Goal: Task Accomplishment & Management: Manage account settings

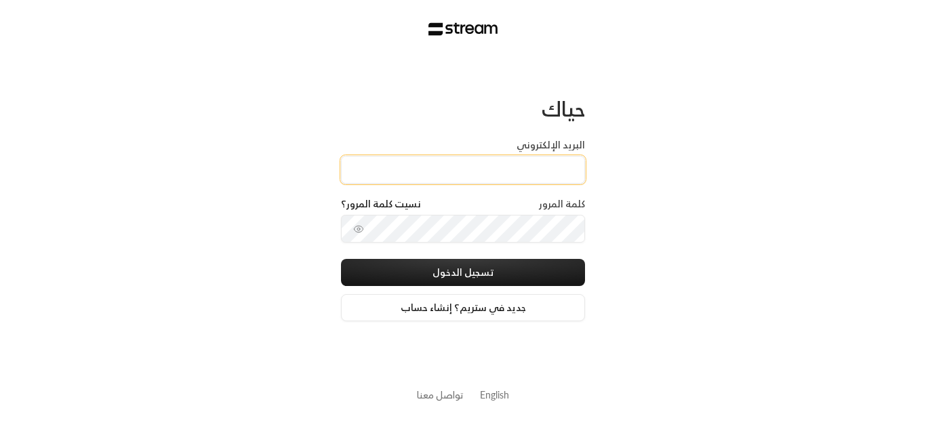
type input "[EMAIL_ADDRESS][DOMAIN_NAME]"
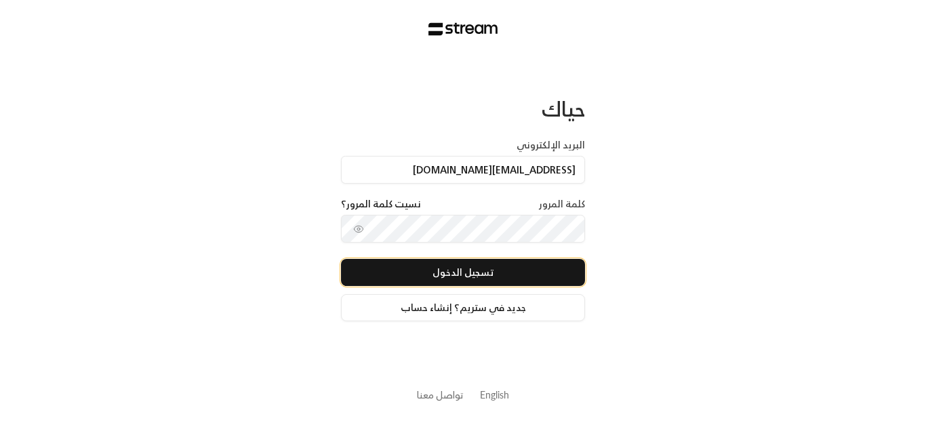
click at [423, 274] on button "تسجيل الدخول" at bounding box center [463, 272] width 244 height 27
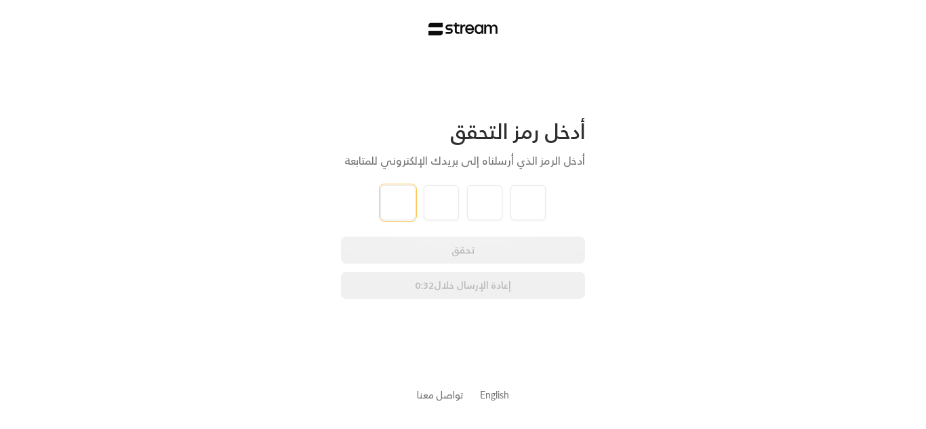
type input "1"
type input "3"
type input "2"
type input "4"
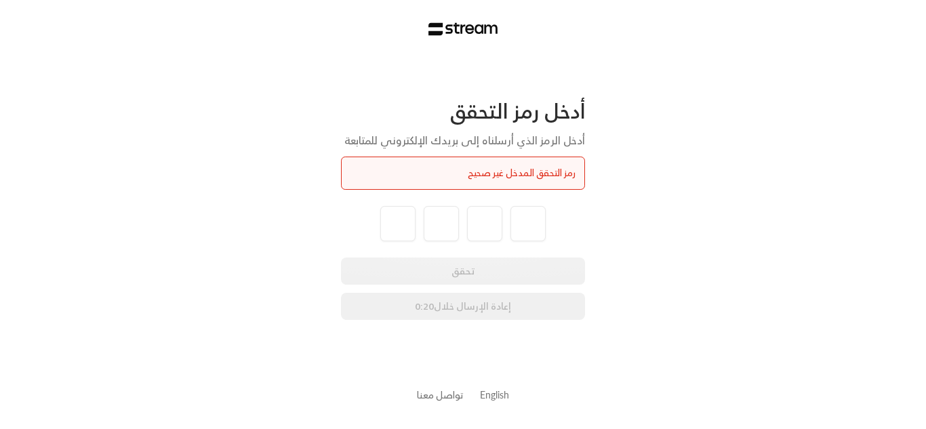
click at [420, 280] on div "تحقق إعادة الإرسال خلال 0:20" at bounding box center [463, 288] width 244 height 62
click at [430, 295] on div "تحقق إعادة الإرسال خلال 0:19" at bounding box center [463, 288] width 244 height 62
click at [413, 237] on input "tel" at bounding box center [397, 223] width 35 height 35
click at [469, 279] on div "تحقق إعادة الإرسال خلال 0:18" at bounding box center [463, 288] width 244 height 62
click at [497, 295] on div "تحقق إعادة الإرسال خلال 0:15" at bounding box center [463, 288] width 244 height 62
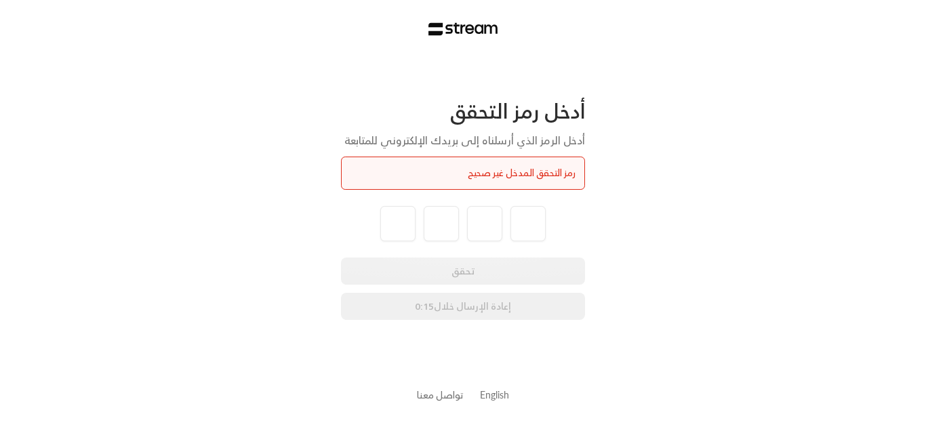
click at [497, 295] on div "تحقق إعادة الإرسال خلال 0:15" at bounding box center [463, 288] width 244 height 62
click at [506, 303] on div "تحقق إعادة الإرسال خلال 0:14" at bounding box center [463, 288] width 244 height 62
click at [480, 257] on div "تحقق إعادة الإرسال خلال 0:12" at bounding box center [463, 288] width 244 height 62
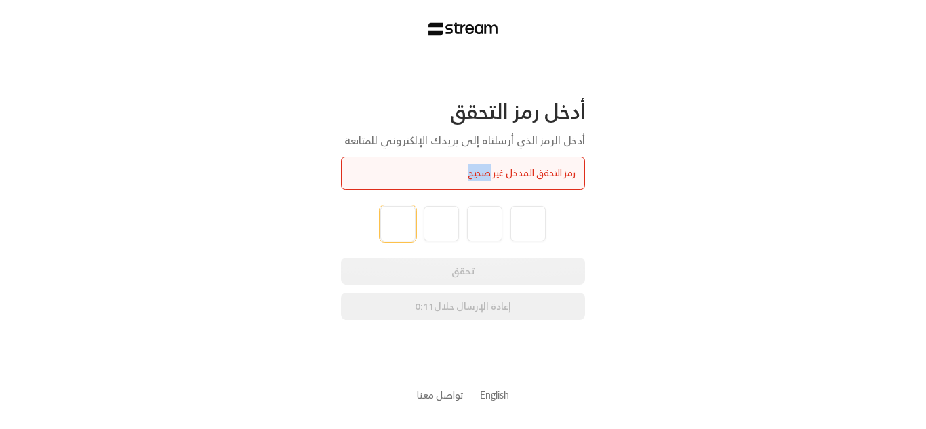
click at [403, 240] on input "tel" at bounding box center [397, 223] width 35 height 35
click at [406, 283] on div "تحقق إعادة الإرسال خلال 0:09" at bounding box center [463, 288] width 244 height 62
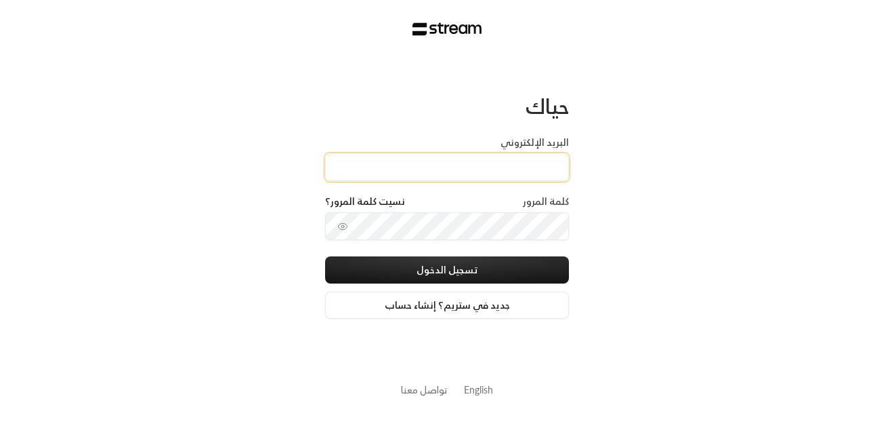
type input "[EMAIL_ADDRESS][DOMAIN_NAME]"
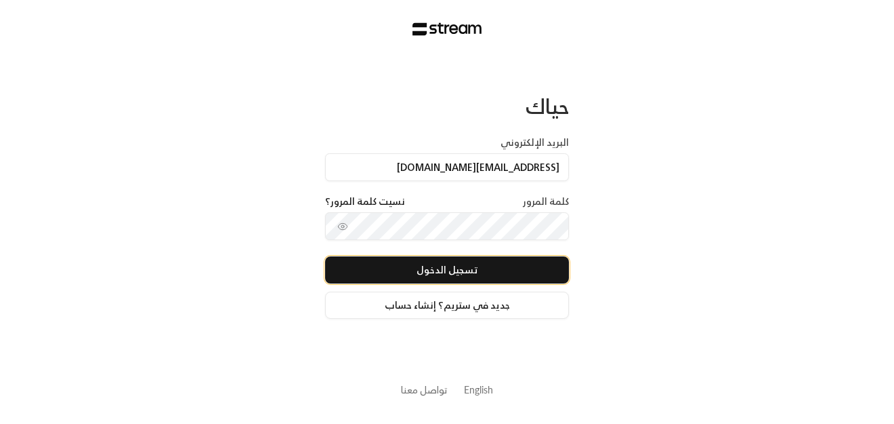
click at [426, 270] on button "تسجيل الدخول" at bounding box center [447, 269] width 244 height 27
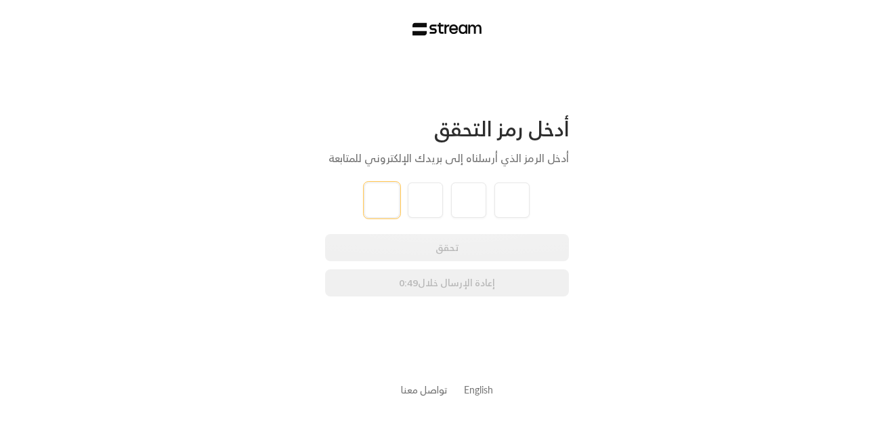
type input "5"
type input "2"
type input "3"
type input "8"
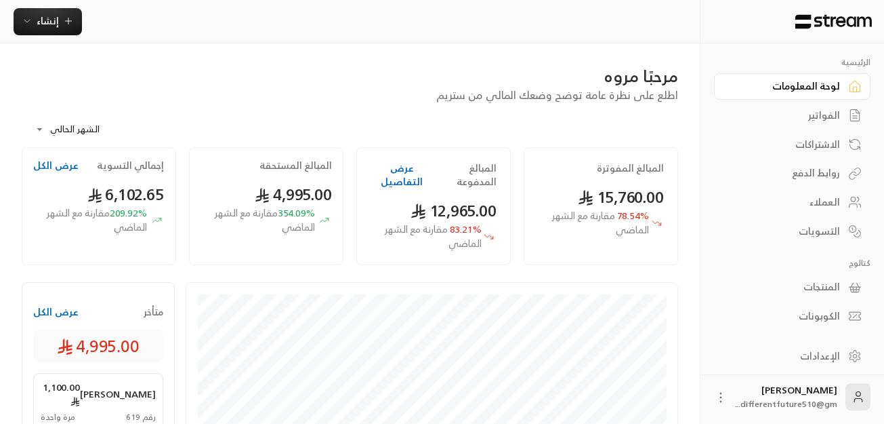
click at [794, 113] on div "الفواتير" at bounding box center [785, 115] width 109 height 14
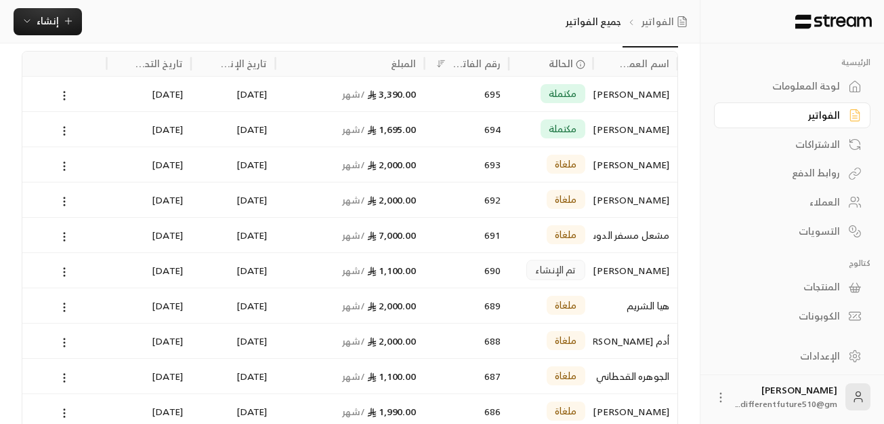
scroll to position [81, 0]
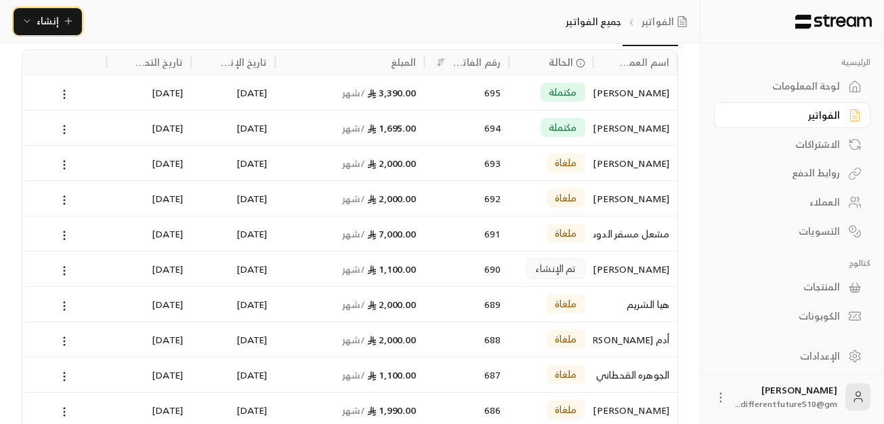
click at [75, 18] on button "إنشاء" at bounding box center [48, 21] width 68 height 27
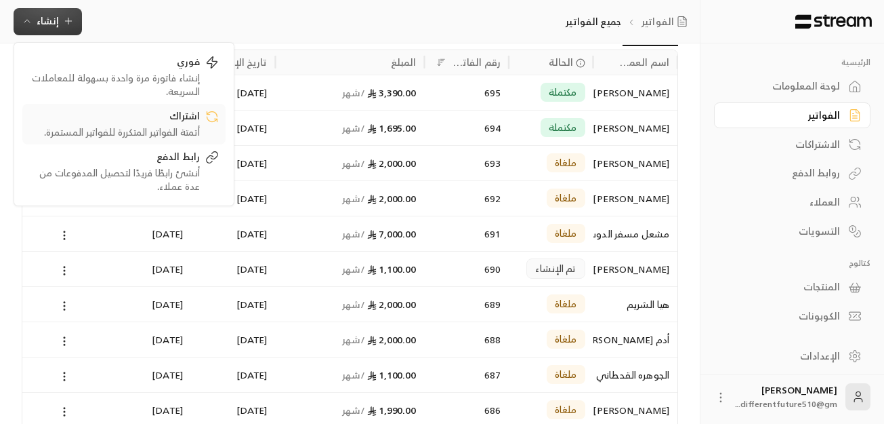
click at [102, 131] on div "أتمتة الفواتير المتكررة للفواتير المستمرة." at bounding box center [114, 132] width 171 height 14
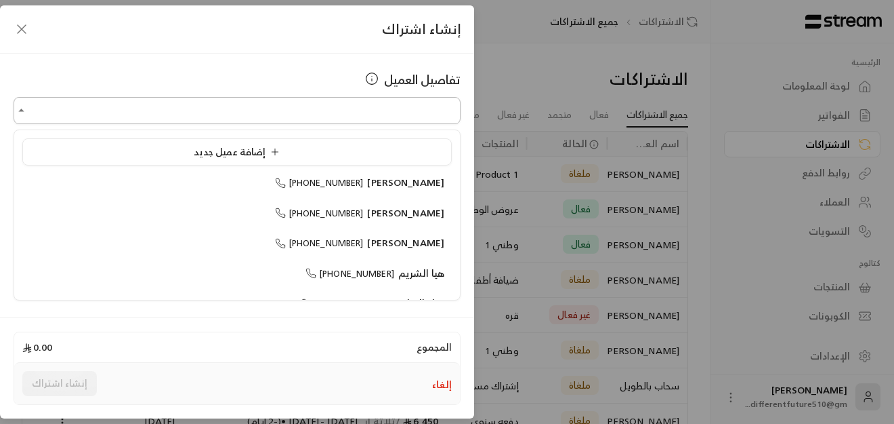
click at [218, 116] on input "اختر العميل" at bounding box center [237, 111] width 447 height 24
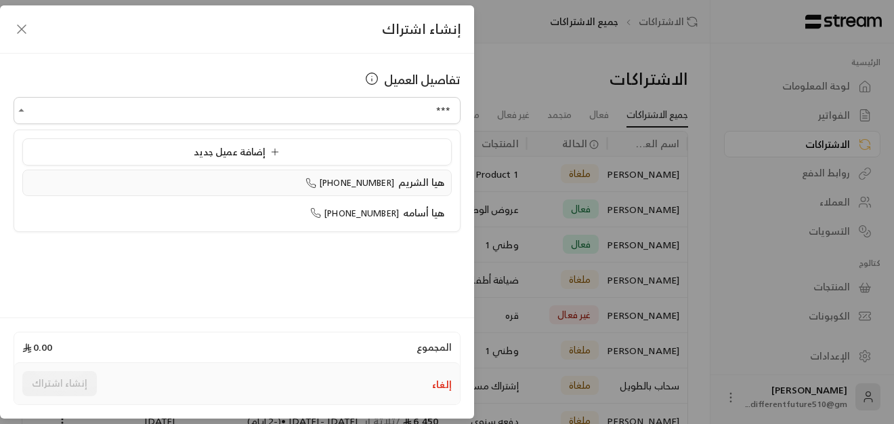
click at [244, 179] on div "هيا الشريم +966553262923" at bounding box center [237, 183] width 415 height 14
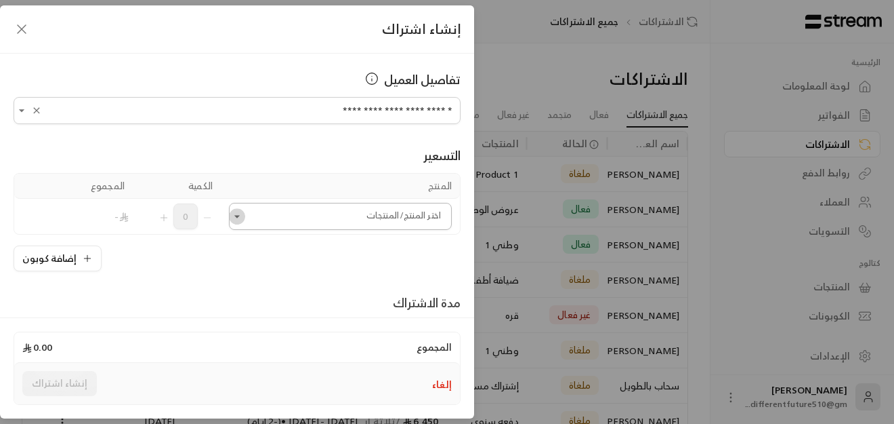
click at [242, 218] on icon "Open" at bounding box center [237, 216] width 14 height 14
type input "**********"
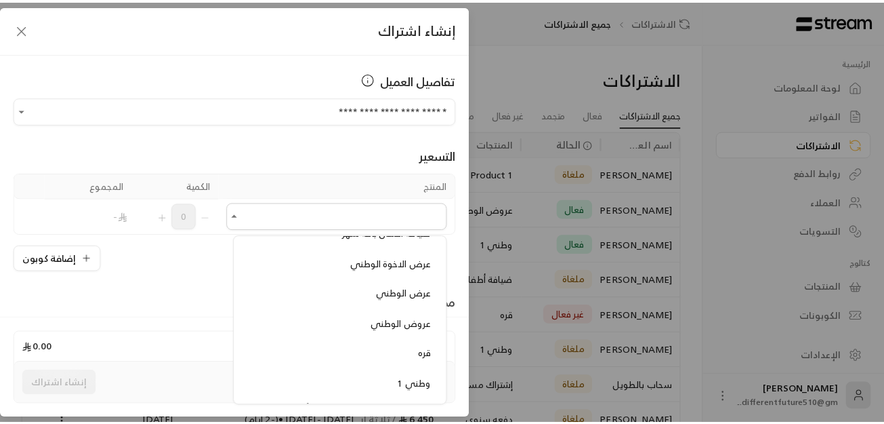
scroll to position [894, 0]
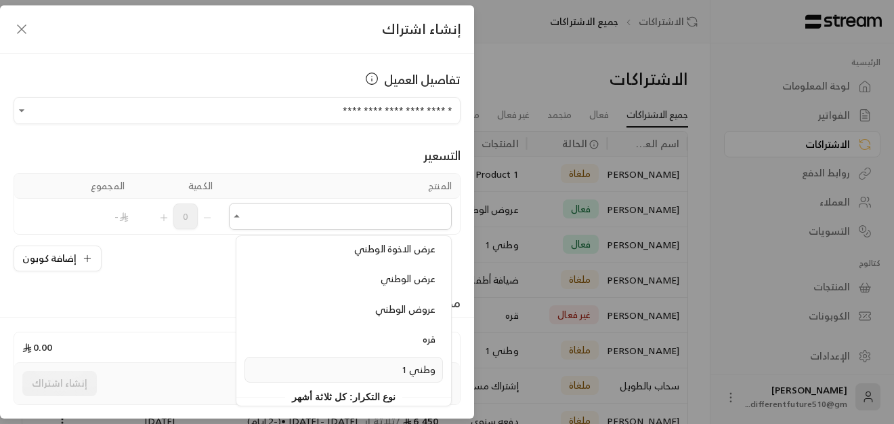
click at [402, 363] on span "وطني 1" at bounding box center [419, 368] width 34 height 17
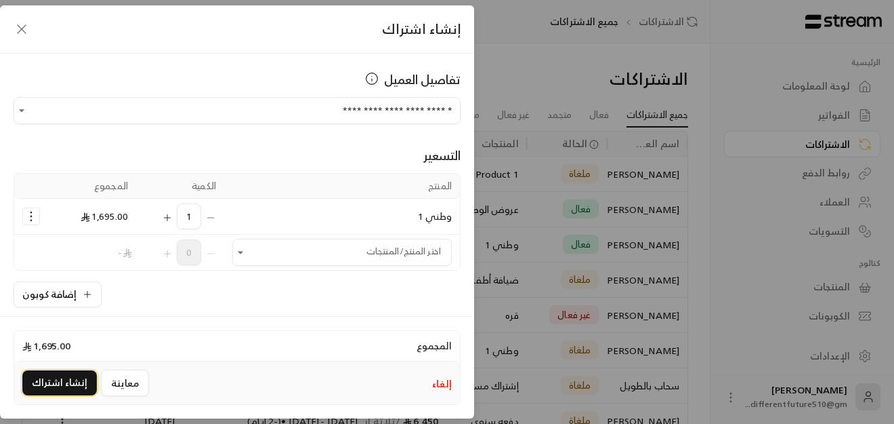
click at [62, 375] on button "إنشاء اشتراك" at bounding box center [59, 382] width 75 height 25
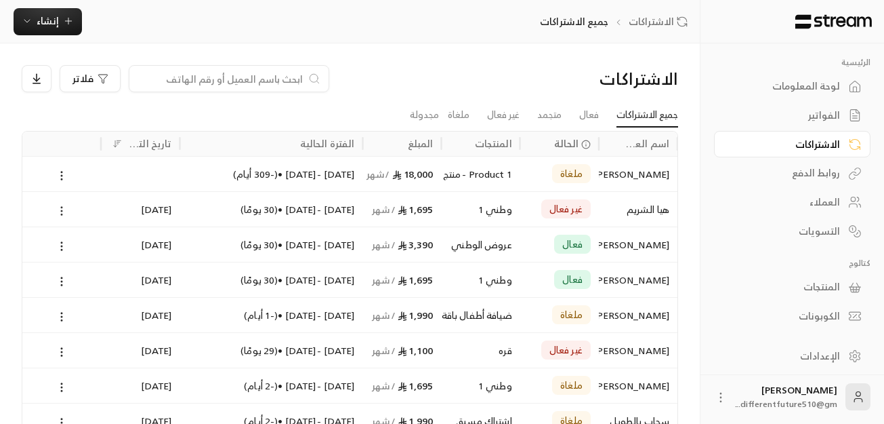
click at [60, 210] on icon at bounding box center [62, 211] width 12 height 12
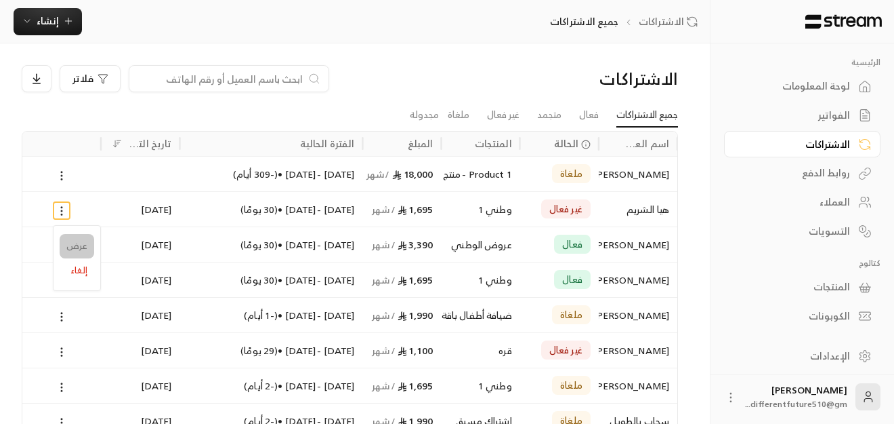
click at [68, 243] on link "عرض" at bounding box center [77, 246] width 35 height 24
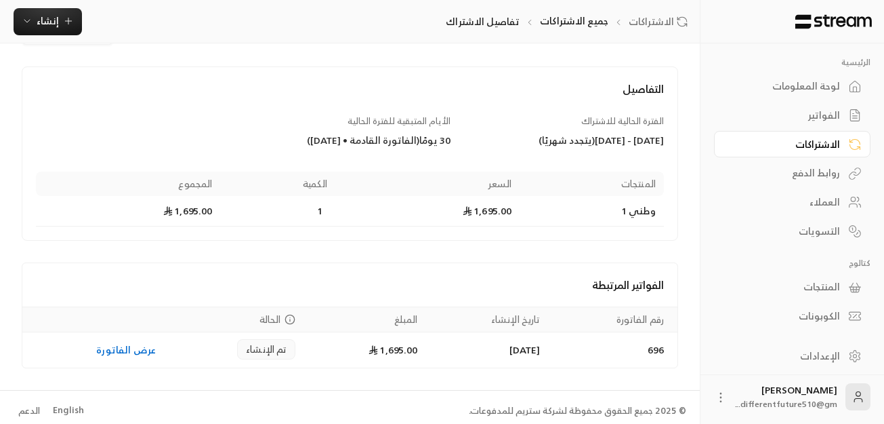
scroll to position [60, 0]
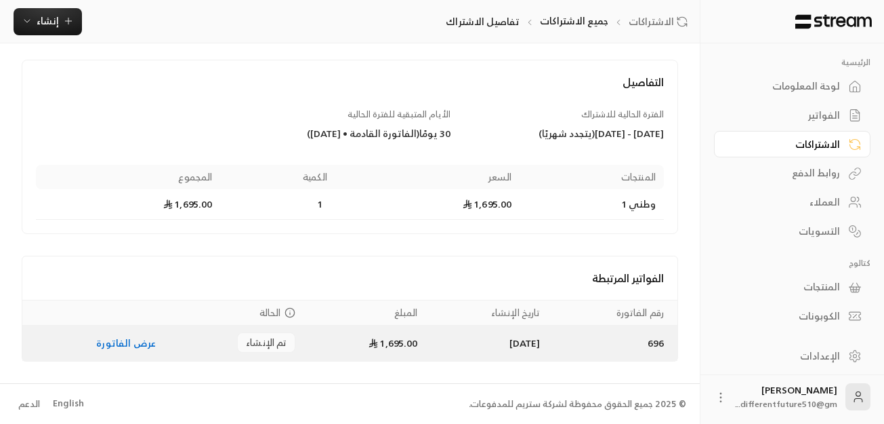
click at [138, 346] on link "عرض الفاتورة" at bounding box center [126, 342] width 60 height 17
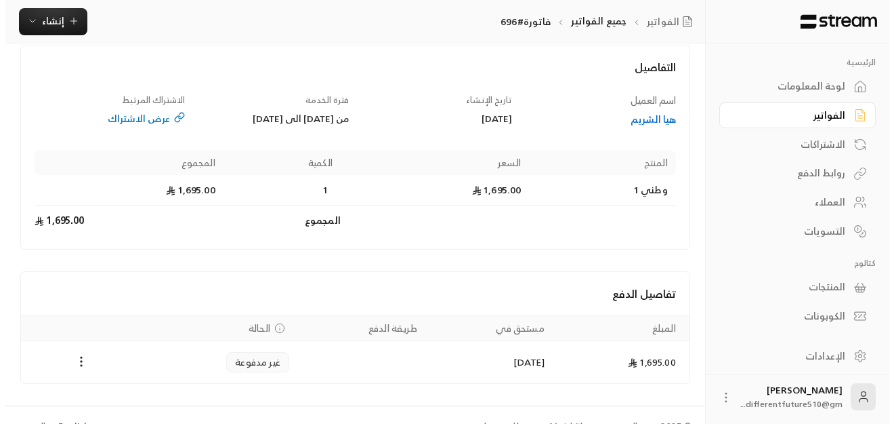
scroll to position [81, 0]
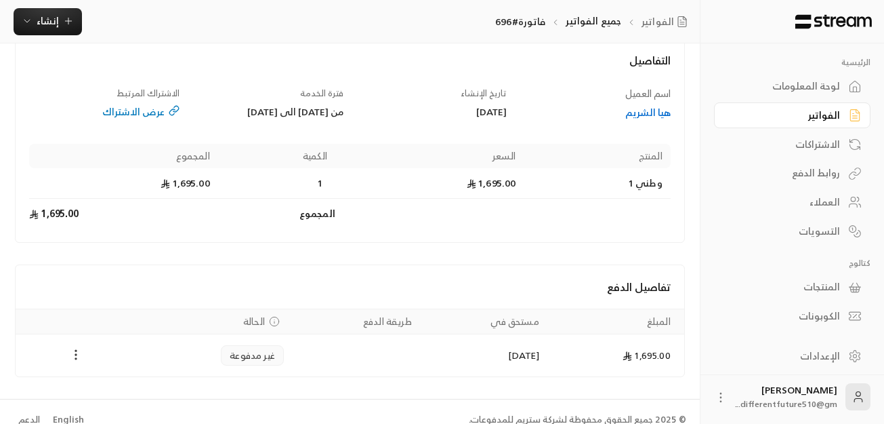
click at [75, 356] on icon "Payments" at bounding box center [76, 355] width 14 height 14
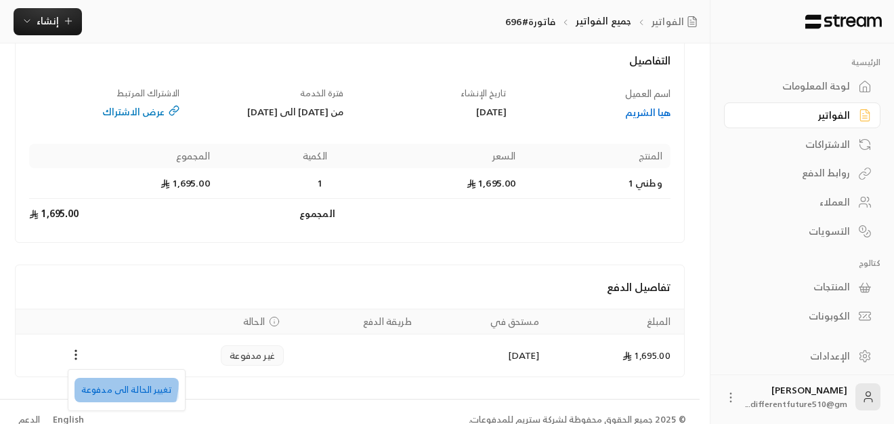
click at [97, 380] on li "تغيير الحالة الى مدفوعة" at bounding box center [127, 389] width 104 height 24
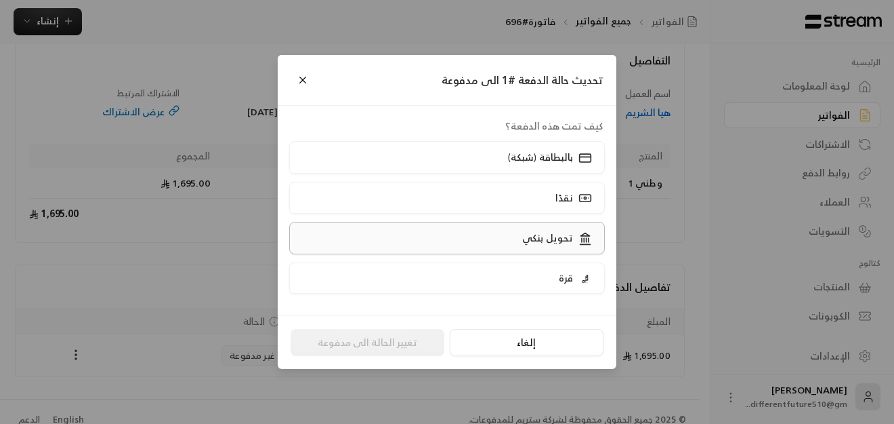
click at [387, 234] on label "تحويل بنكي" at bounding box center [447, 238] width 316 height 32
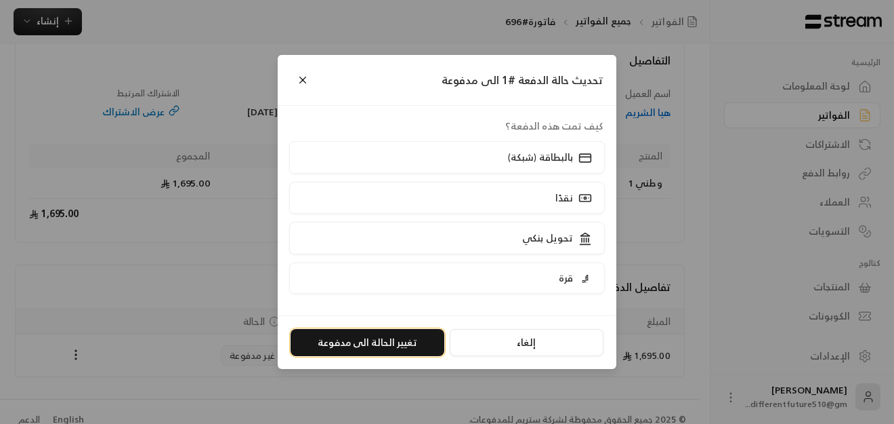
click at [386, 336] on button "تغيير الحالة الى مدفوعة" at bounding box center [368, 342] width 154 height 27
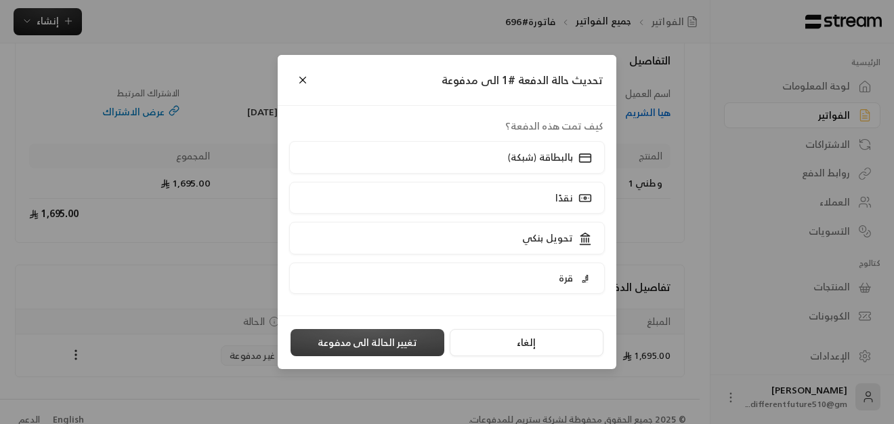
scroll to position [0, 0]
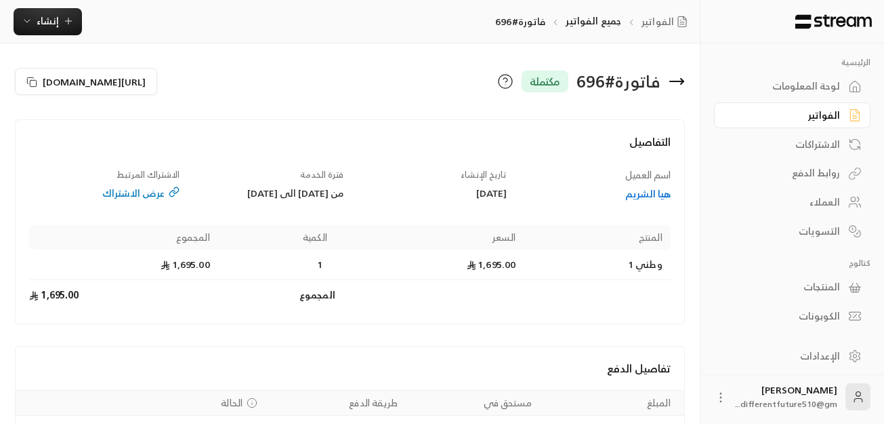
click at [812, 138] on div "الاشتراكات" at bounding box center [785, 145] width 109 height 14
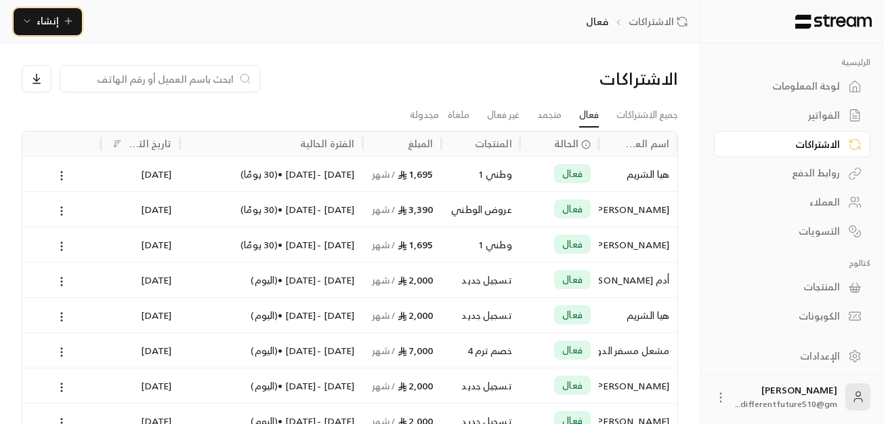
click at [67, 19] on icon "button" at bounding box center [68, 21] width 11 height 11
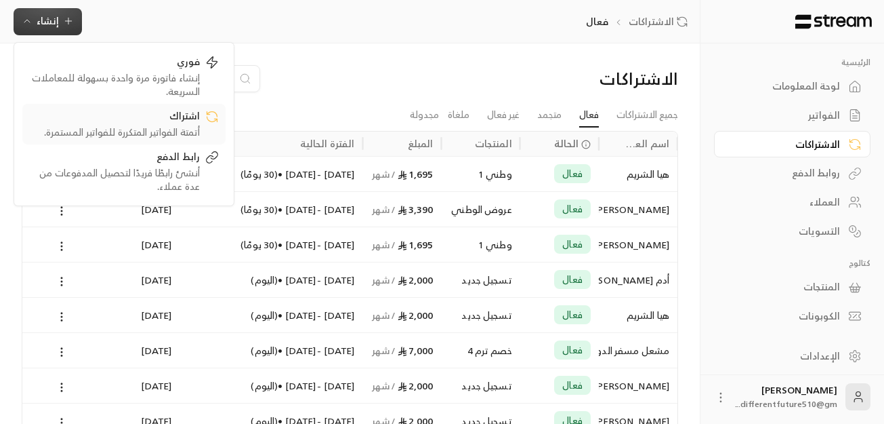
click at [121, 135] on div "أتمتة الفواتير المتكررة للفواتير المستمرة." at bounding box center [114, 132] width 171 height 14
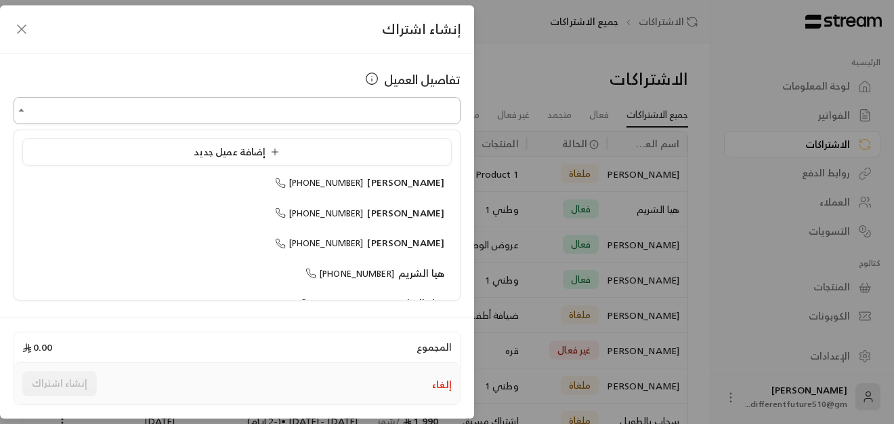
click at [215, 99] on input "اختر العميل" at bounding box center [237, 111] width 447 height 24
type input "*"
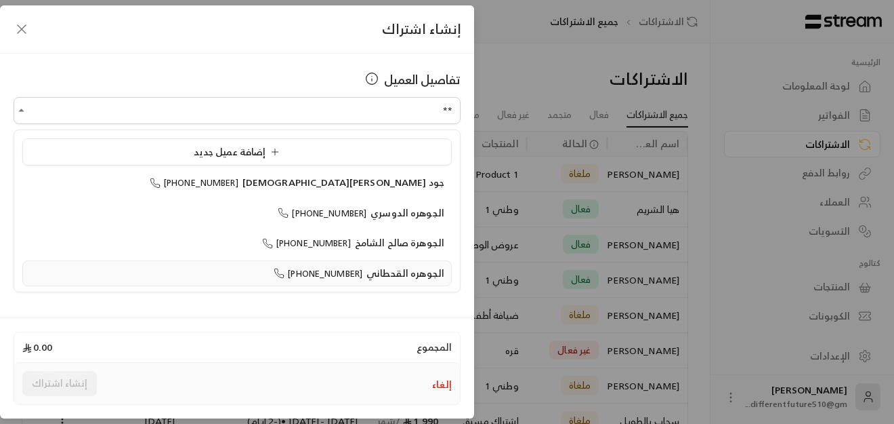
click at [310, 273] on span "+966559467000" at bounding box center [318, 274] width 89 height 16
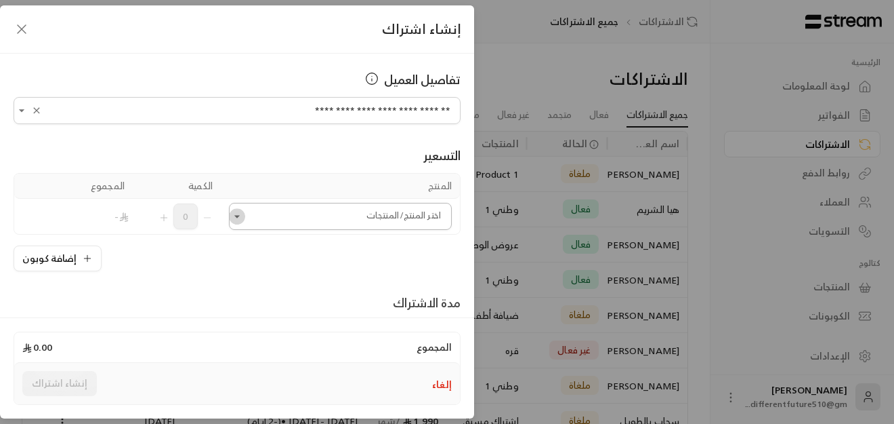
click at [244, 221] on icon "Open" at bounding box center [237, 216] width 14 height 14
type input "**********"
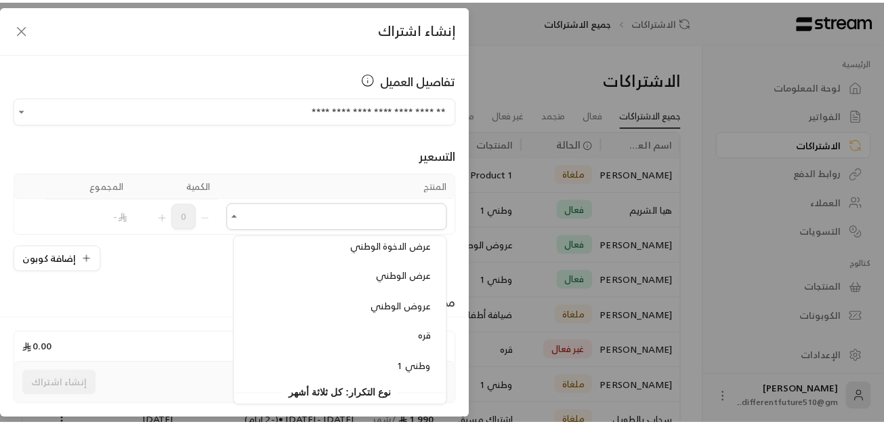
scroll to position [922, 0]
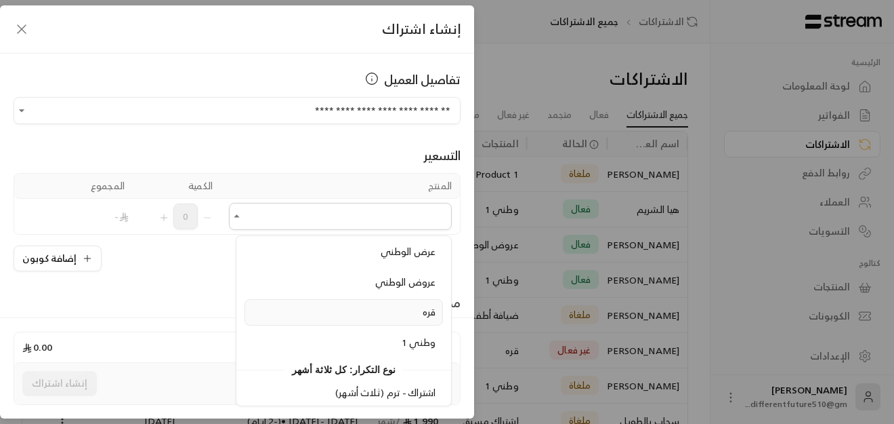
click at [293, 311] on div "قره" at bounding box center [344, 312] width 184 height 14
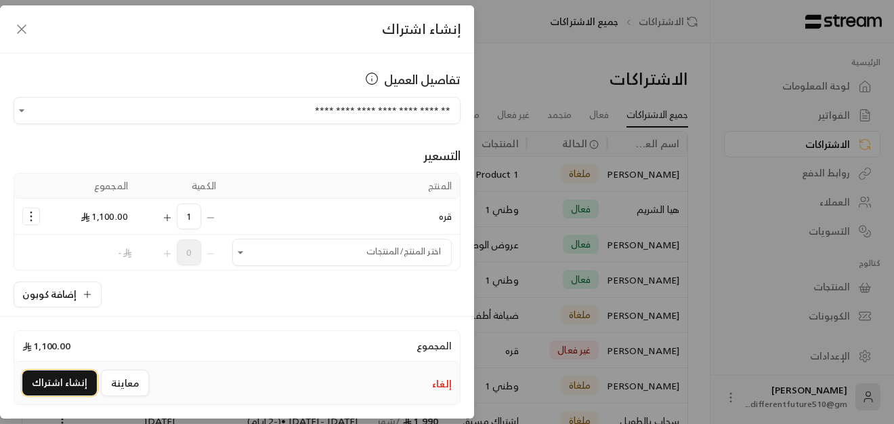
click at [81, 384] on button "إنشاء اشتراك" at bounding box center [59, 382] width 75 height 25
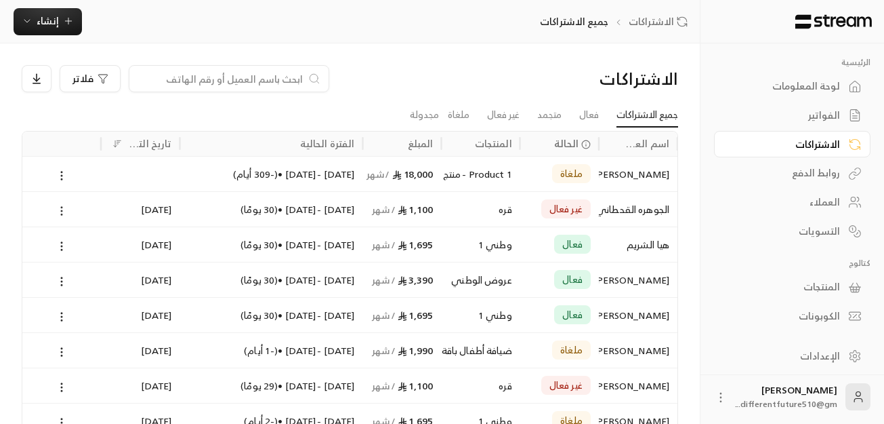
click at [62, 211] on circle at bounding box center [61, 210] width 1 height 1
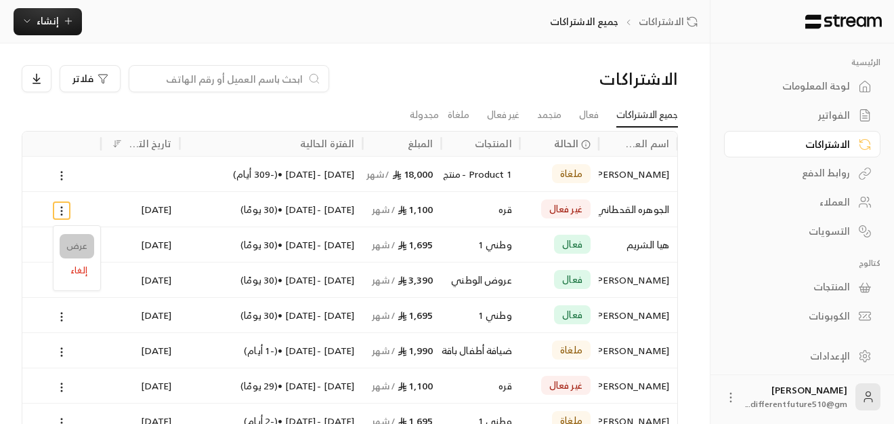
click at [74, 245] on link "عرض" at bounding box center [77, 246] width 35 height 24
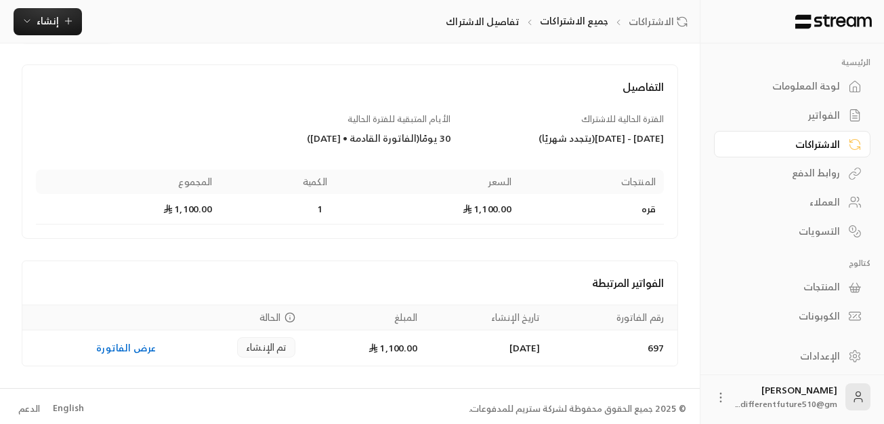
scroll to position [60, 0]
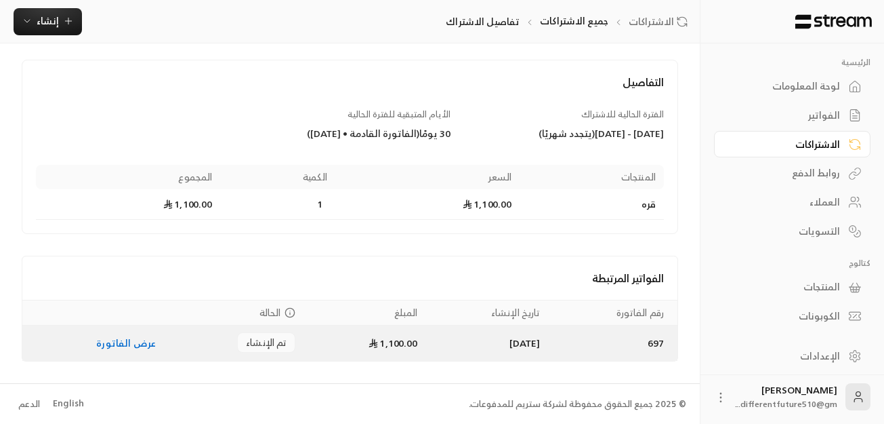
click at [126, 344] on link "عرض الفاتورة" at bounding box center [126, 342] width 60 height 17
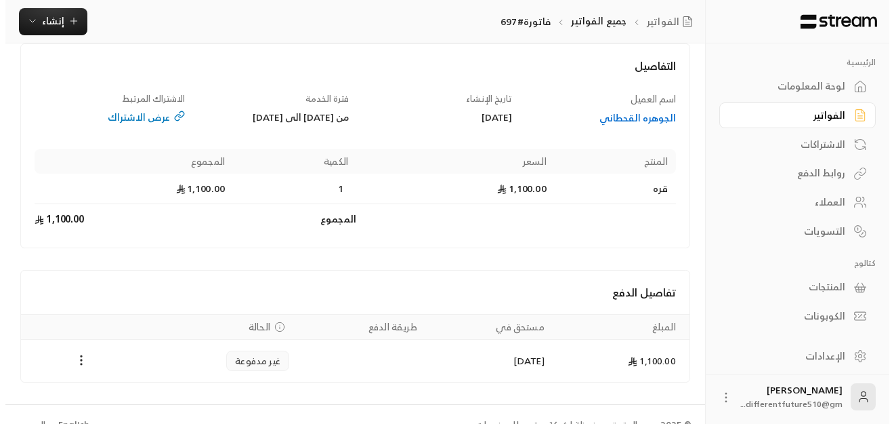
scroll to position [98, 0]
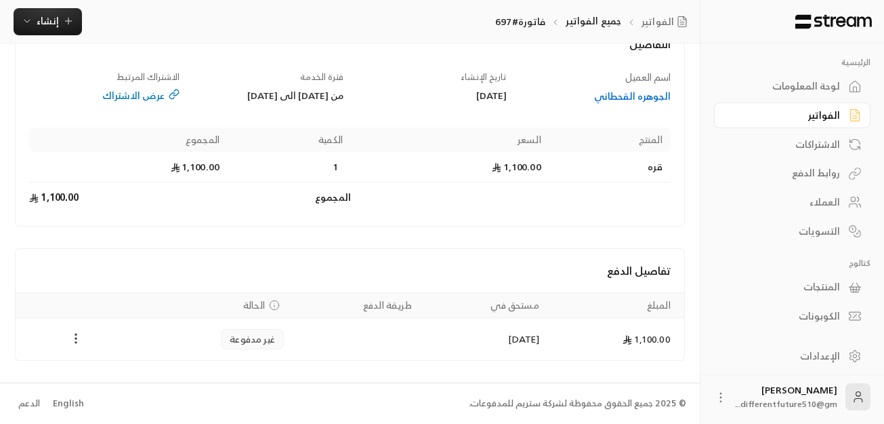
click at [78, 336] on icon "Payments" at bounding box center [76, 338] width 14 height 14
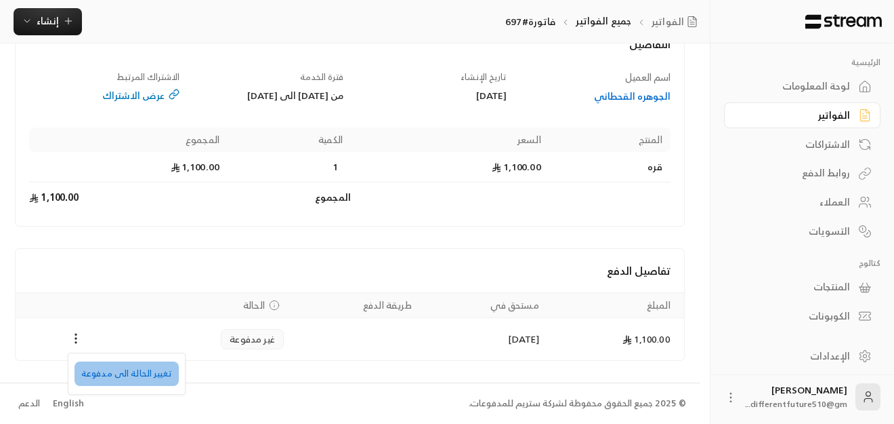
click at [164, 375] on li "تغيير الحالة الى مدفوعة" at bounding box center [127, 373] width 104 height 24
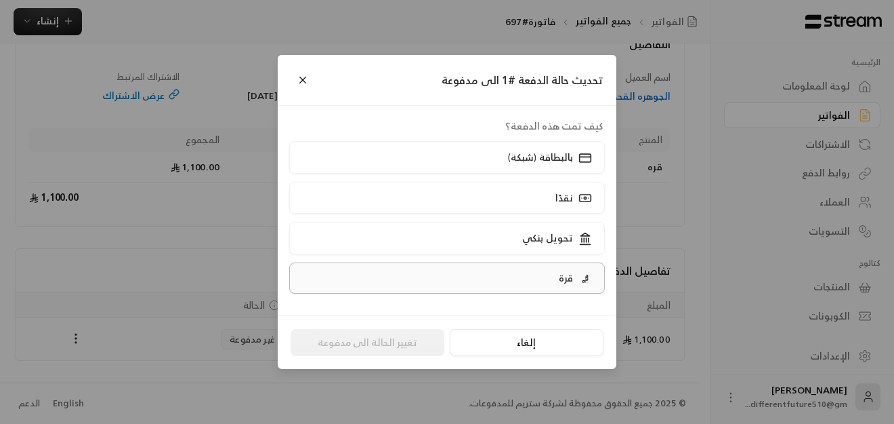
click at [414, 289] on label "قرة" at bounding box center [447, 277] width 316 height 31
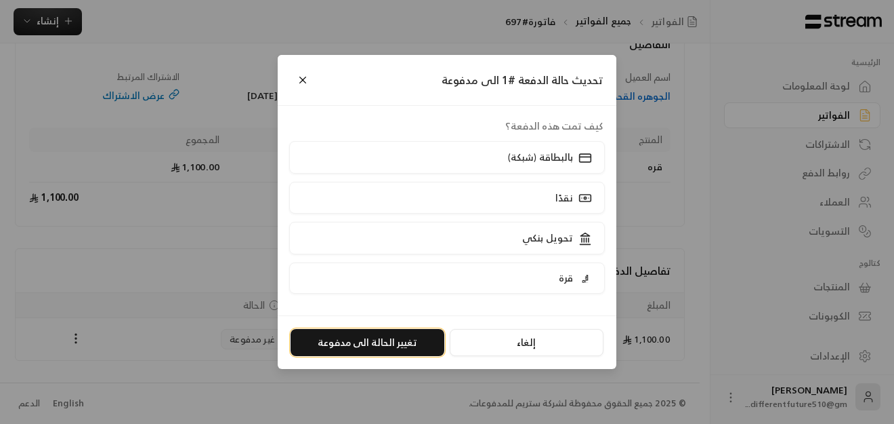
click at [403, 345] on button "تغيير الحالة الى مدفوعة" at bounding box center [368, 342] width 154 height 27
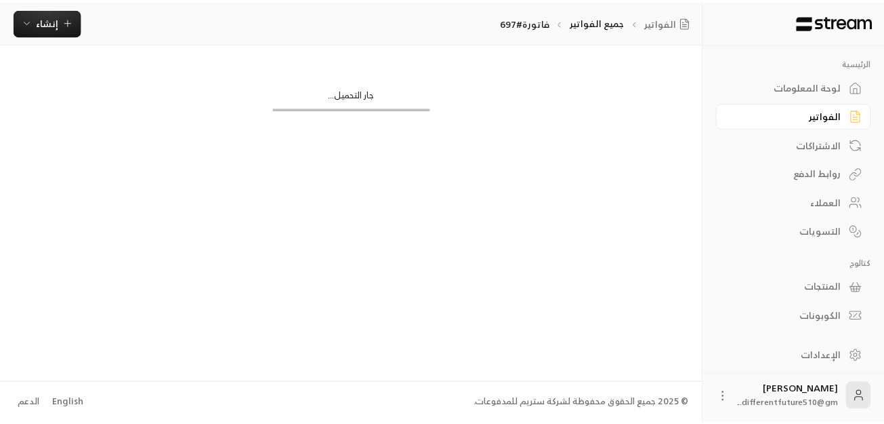
scroll to position [0, 0]
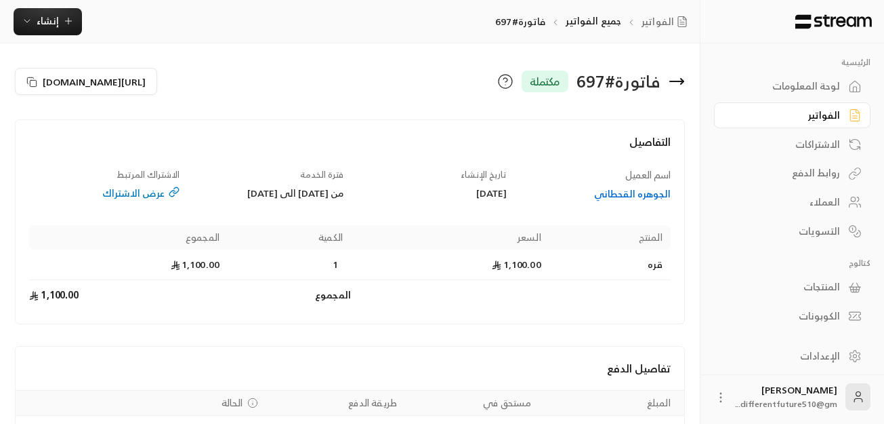
click at [823, 85] on div "لوحة المعلومات" at bounding box center [785, 86] width 109 height 14
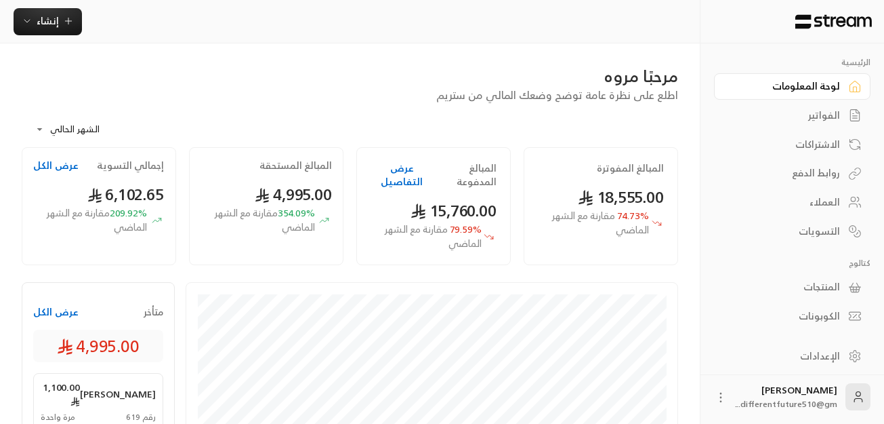
click at [825, 115] on div "الفواتير" at bounding box center [785, 115] width 109 height 14
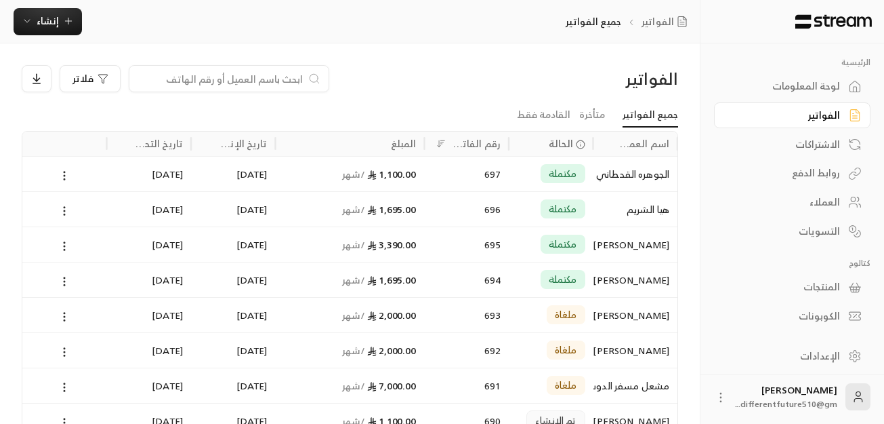
click at [228, 79] on input at bounding box center [220, 78] width 165 height 15
click at [395, 49] on div "الفواتير فلاتر جميع الفواتير متأخرة القادمة فقط اسم العميل الحالة رقم الفاتورة …" at bounding box center [350, 306] width 700 height 526
